Goal: Contribute content: Add original content to the website for others to see

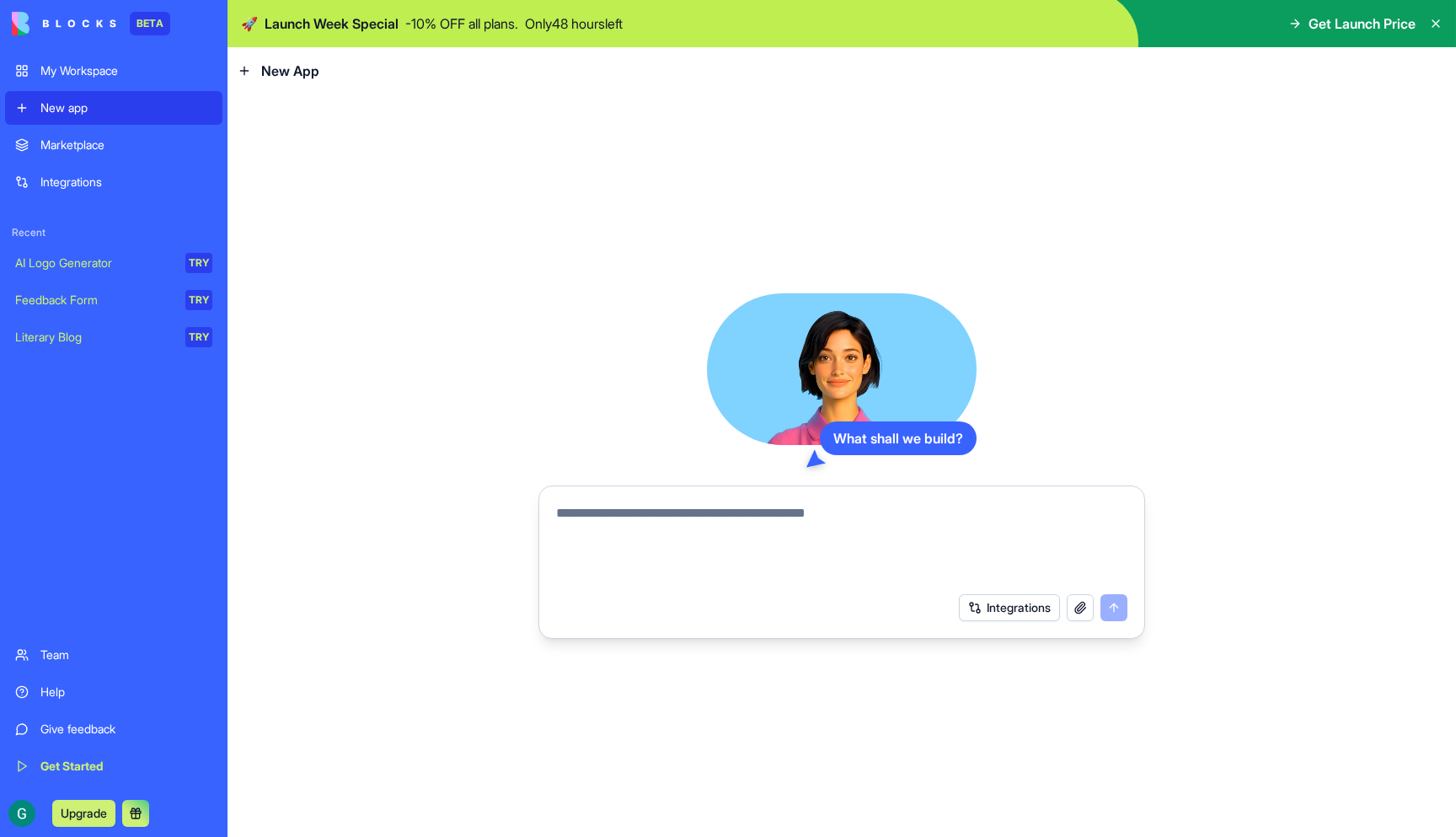
click at [975, 610] on button "Integrations" at bounding box center [1009, 608] width 101 height 27
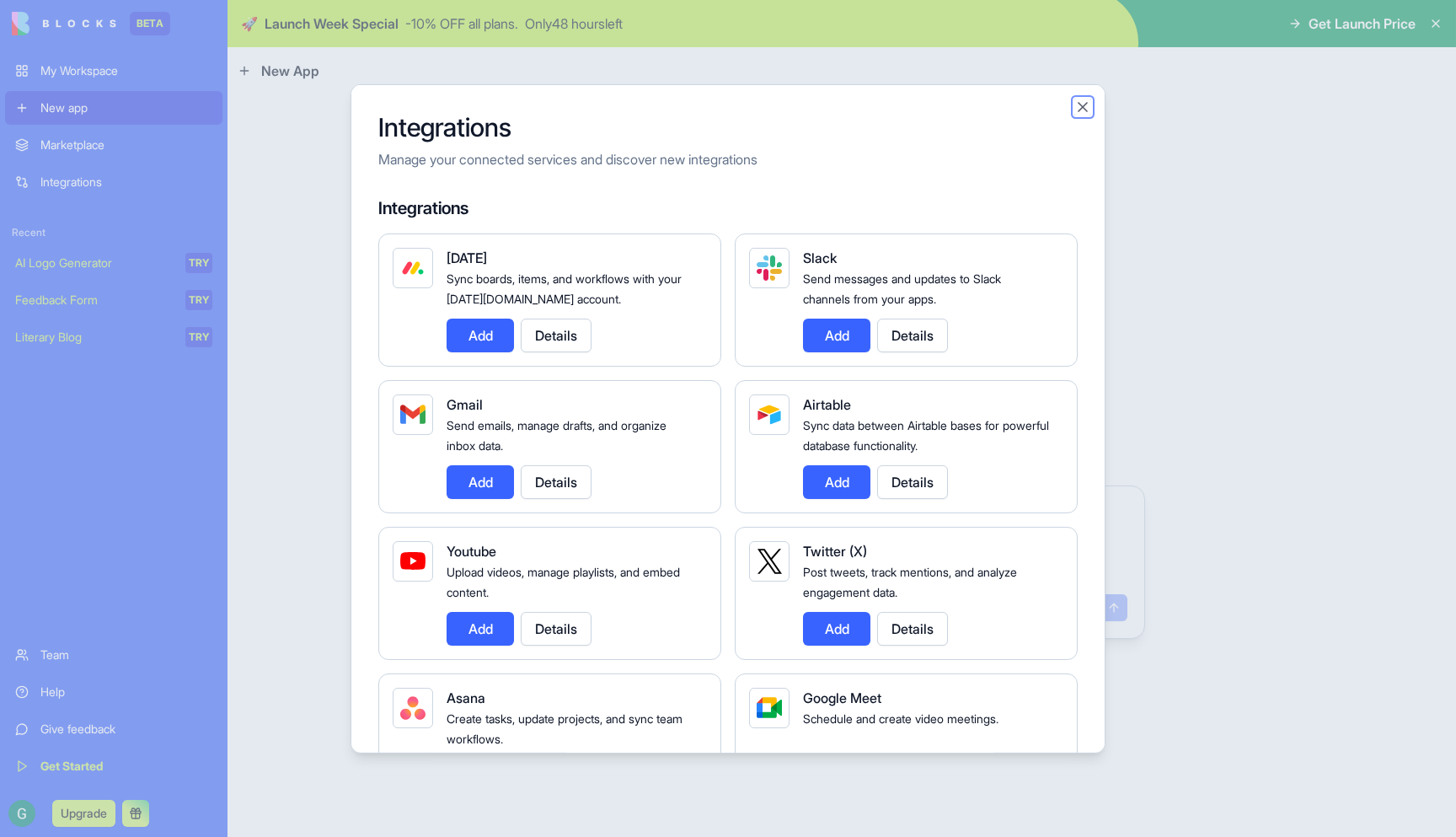
click at [1082, 109] on button "Close" at bounding box center [1082, 106] width 17 height 17
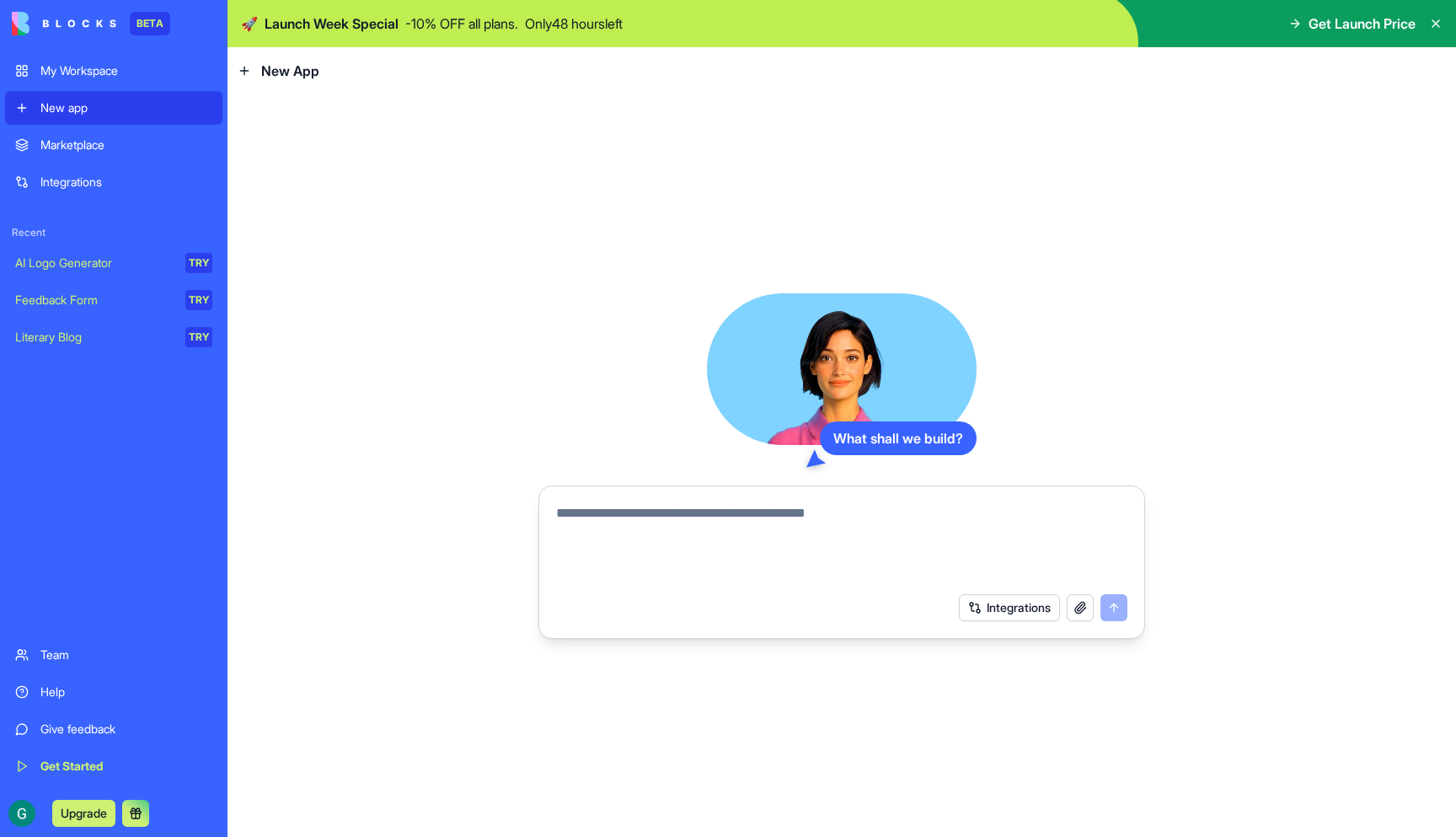
click at [1132, 262] on div "What shall we build? Integrations" at bounding box center [841, 466] width 1228 height 743
click at [302, 74] on span "New App" at bounding box center [290, 71] width 58 height 20
click at [631, 517] on textarea at bounding box center [842, 543] width 571 height 81
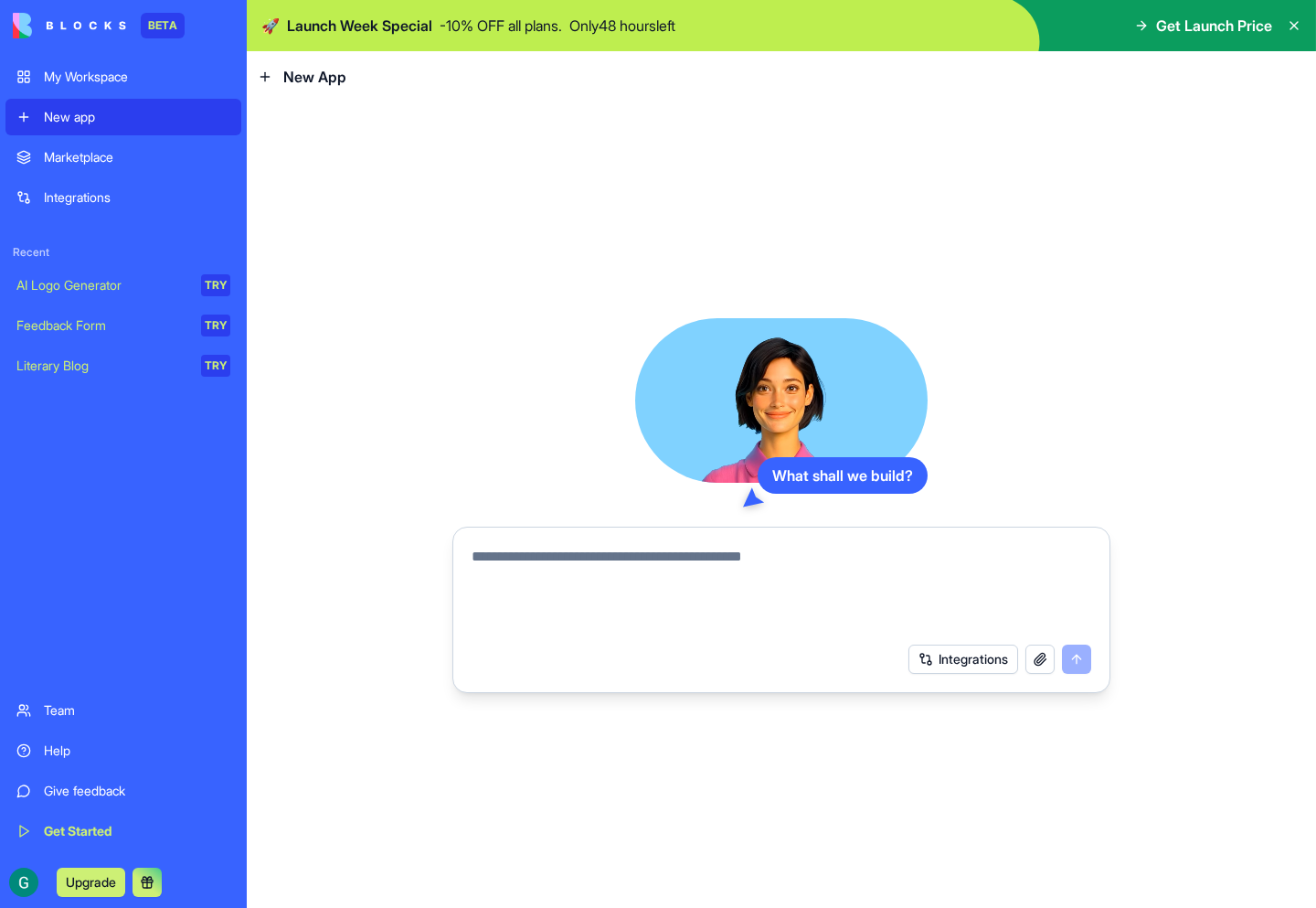
click at [355, 720] on div "What shall we build? Integrations" at bounding box center [781, 505] width 1069 height 806
click at [534, 565] on textarea at bounding box center [781, 589] width 620 height 88
click at [362, 752] on div "What shall we build? Integrations" at bounding box center [781, 505] width 1069 height 806
click at [506, 565] on textarea at bounding box center [781, 589] width 620 height 88
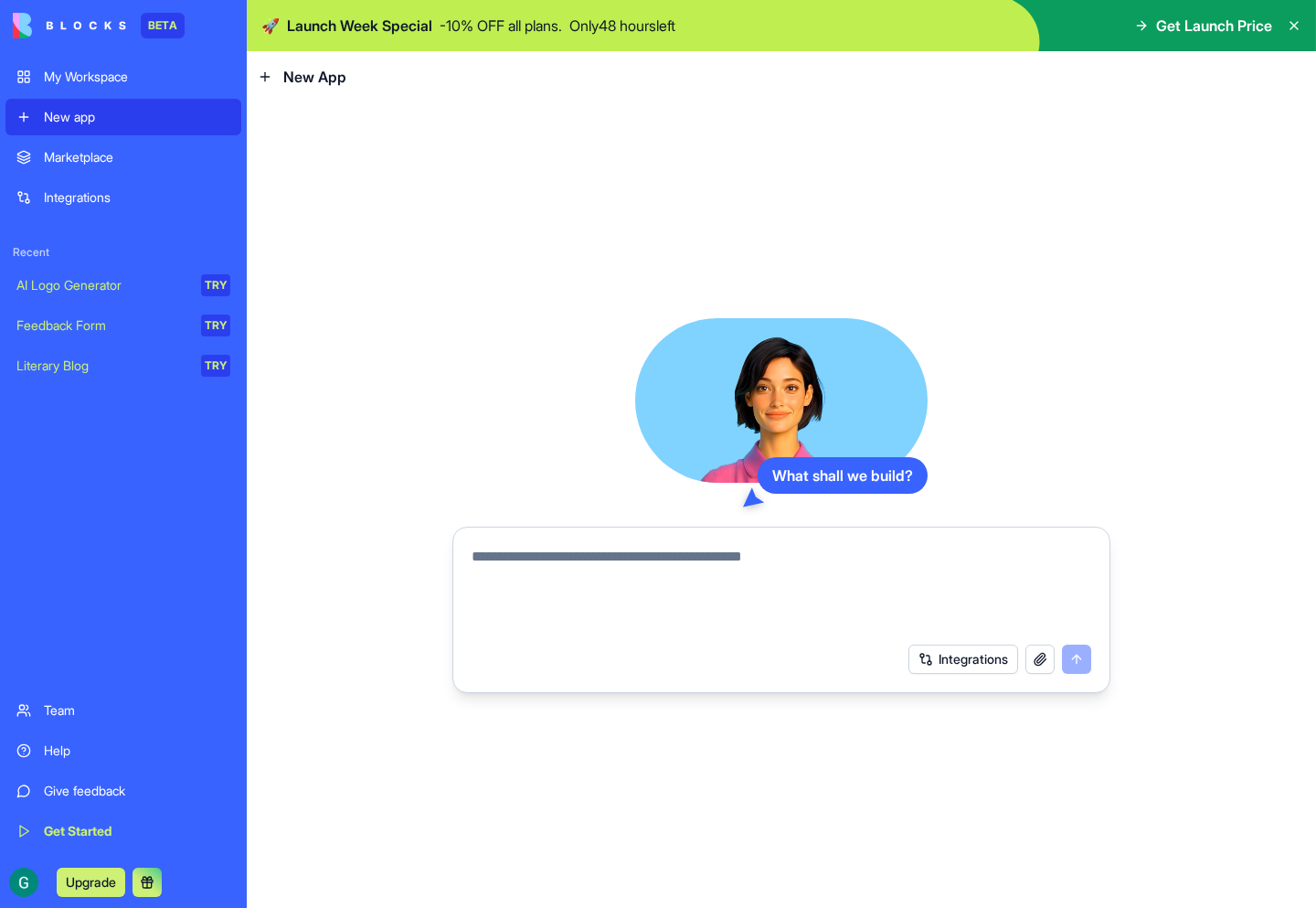
paste textarea "**********"
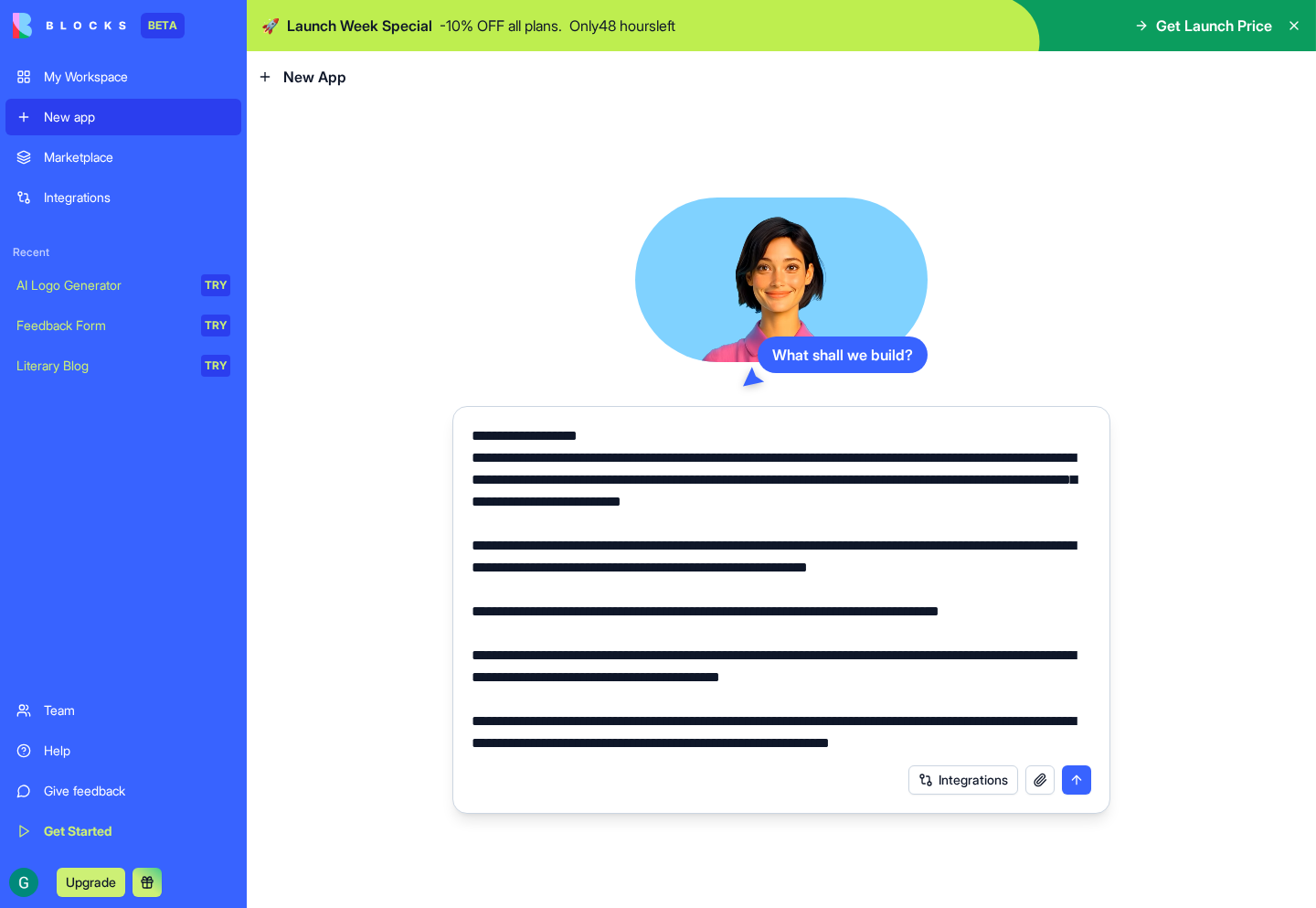
click at [613, 441] on textarea at bounding box center [781, 589] width 620 height 329
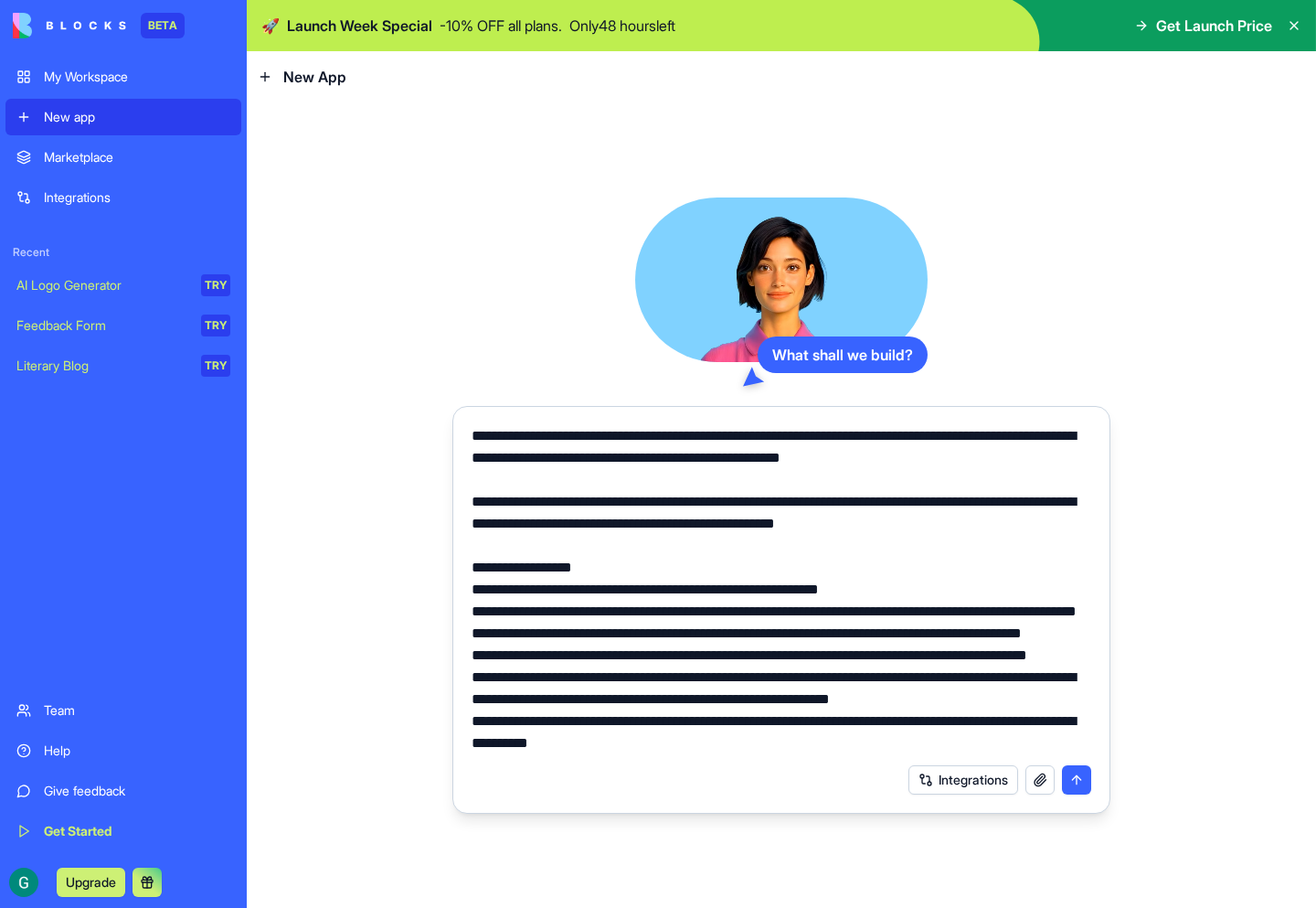
scroll to position [395, 0]
